Goal: Navigation & Orientation: Find specific page/section

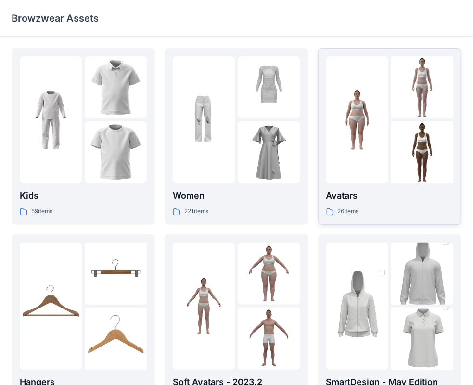
click at [396, 113] on div at bounding box center [422, 87] width 62 height 62
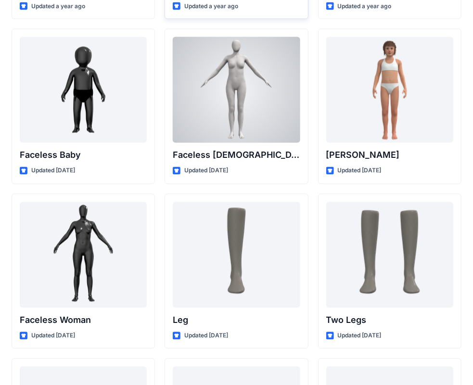
scroll to position [839, 0]
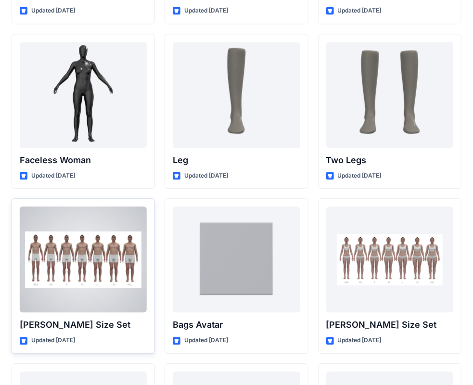
click at [68, 255] on div at bounding box center [83, 259] width 127 height 106
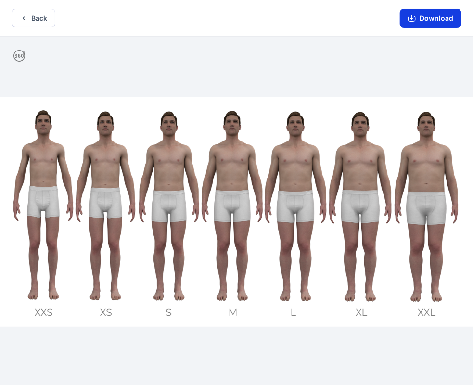
click at [439, 22] on button "Download" at bounding box center [431, 18] width 62 height 19
click at [47, 20] on button "Back" at bounding box center [34, 18] width 44 height 19
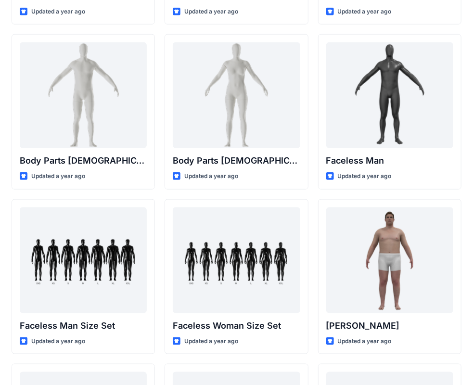
scroll to position [183, 0]
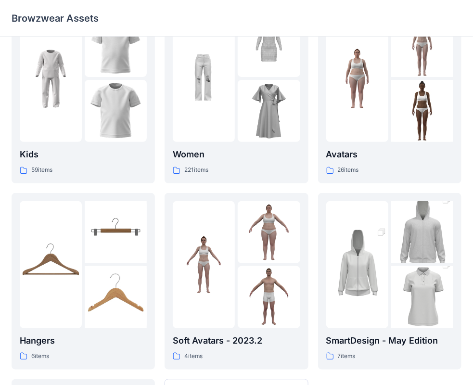
scroll to position [47, 0]
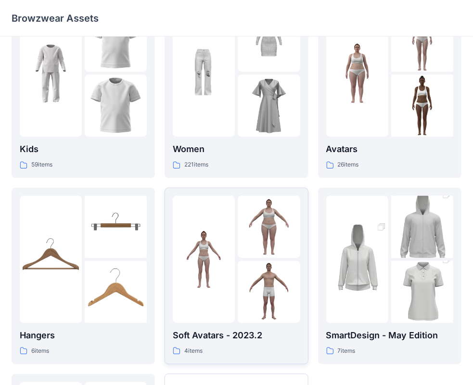
click at [201, 228] on div at bounding box center [204, 259] width 62 height 127
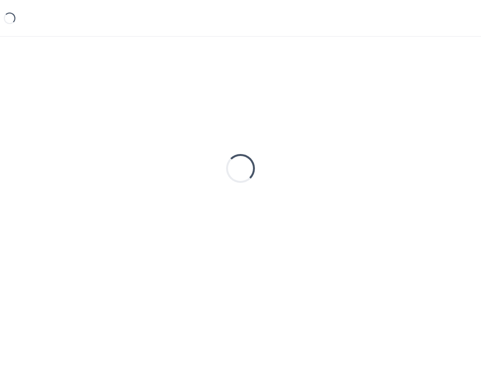
click at [201, 228] on div "Loading..." at bounding box center [241, 168] width 458 height 241
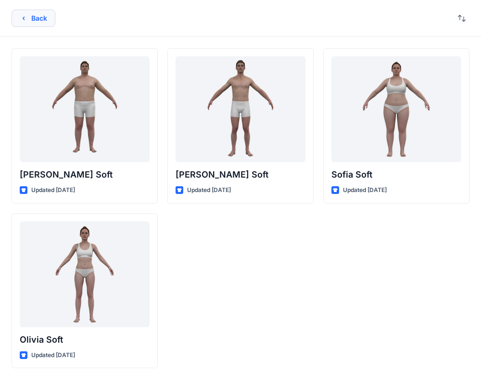
click at [30, 22] on button "Back" at bounding box center [34, 18] width 44 height 17
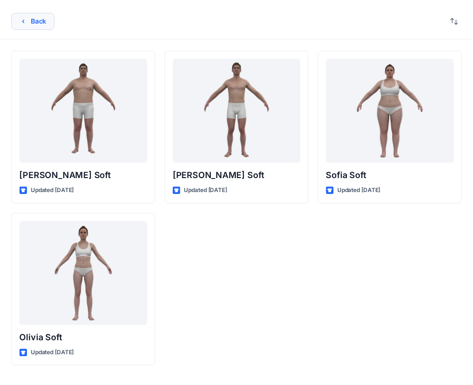
scroll to position [47, 0]
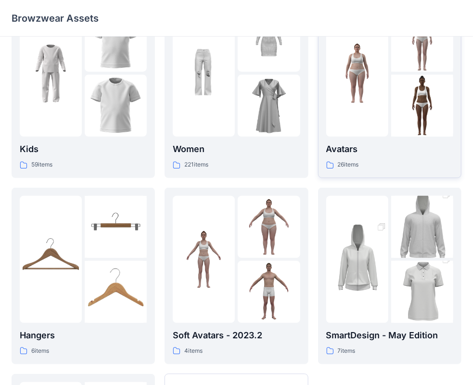
click at [409, 97] on img at bounding box center [422, 106] width 62 height 62
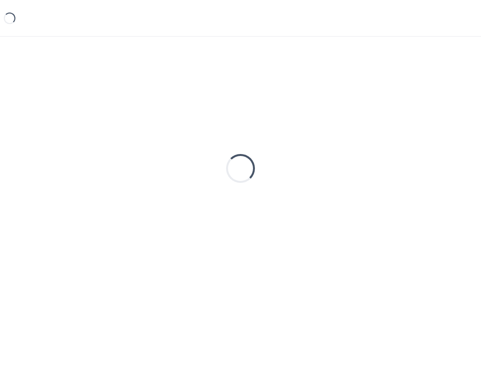
click at [409, 97] on div "Loading..." at bounding box center [241, 168] width 458 height 241
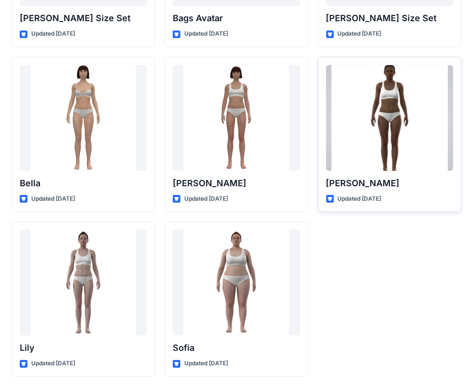
scroll to position [985, 0]
